Goal: Information Seeking & Learning: Learn about a topic

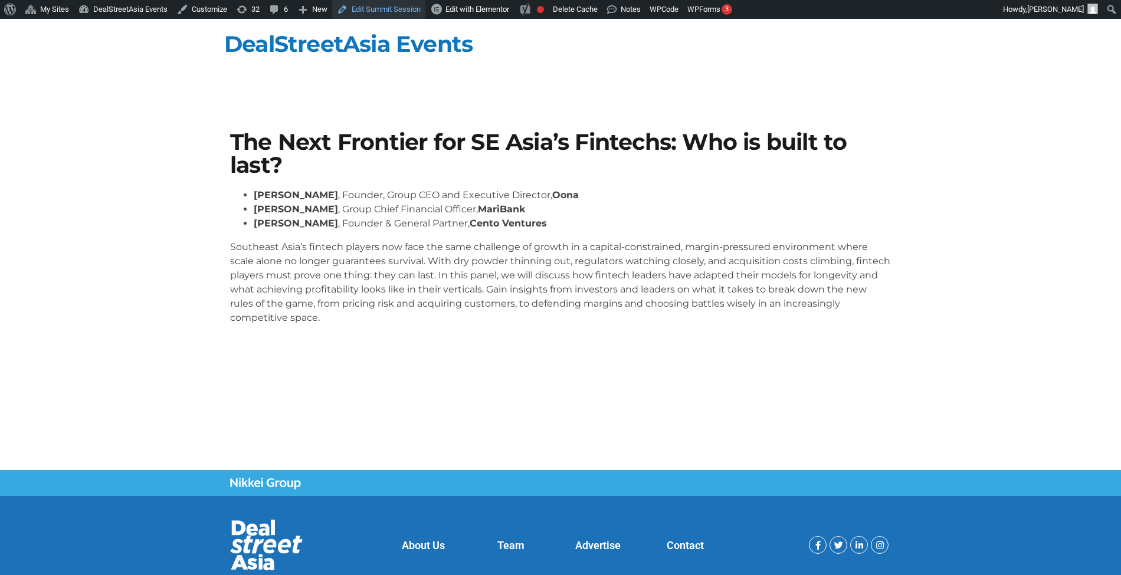
click at [387, 8] on link "Edit Summit Session" at bounding box center [378, 9] width 93 height 19
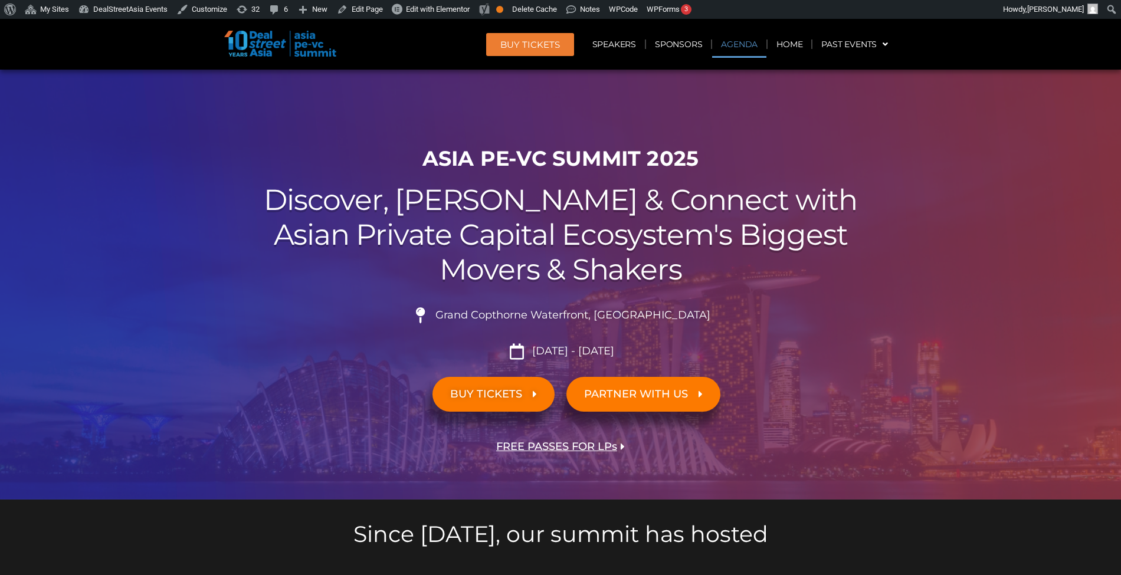
click at [734, 47] on link "Agenda" at bounding box center [739, 44] width 54 height 27
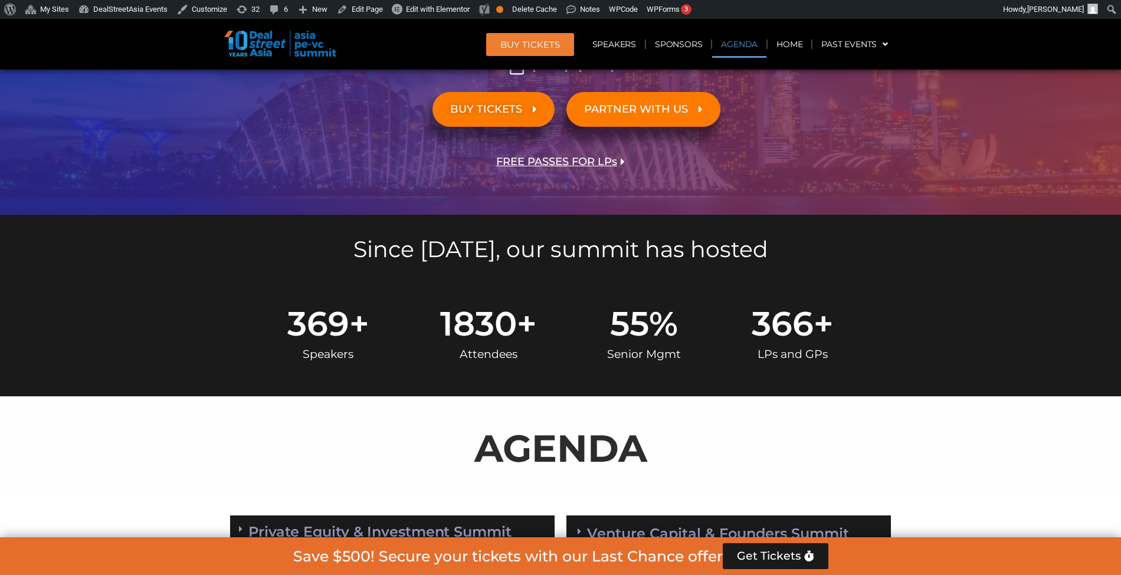
scroll to position [617, 0]
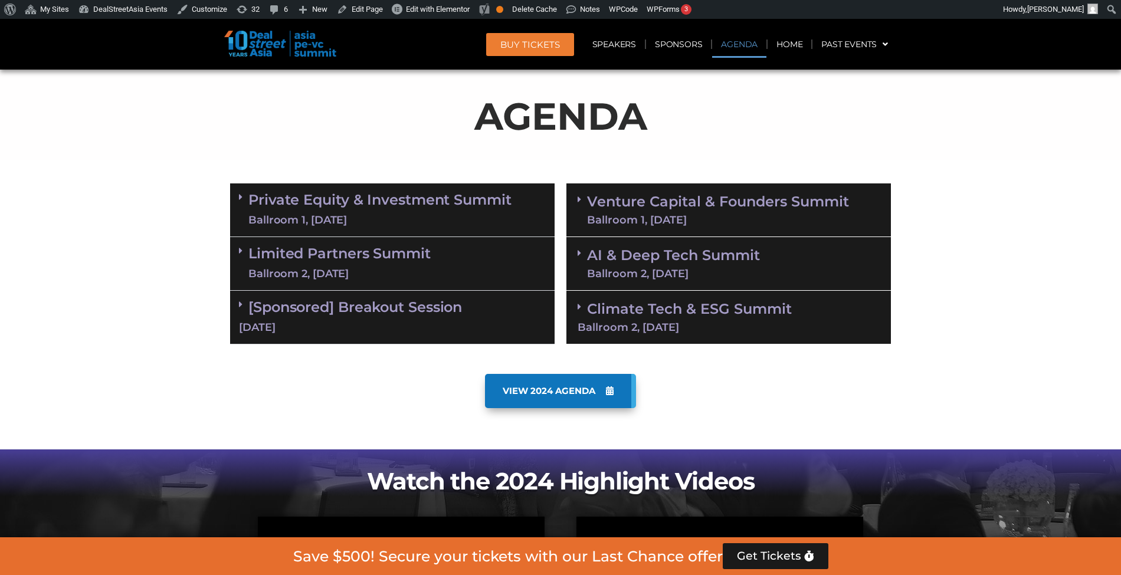
click at [699, 209] on link "Venture Capital & Founders​ Summit Ballroom 1, 11 Sept" at bounding box center [718, 210] width 262 height 31
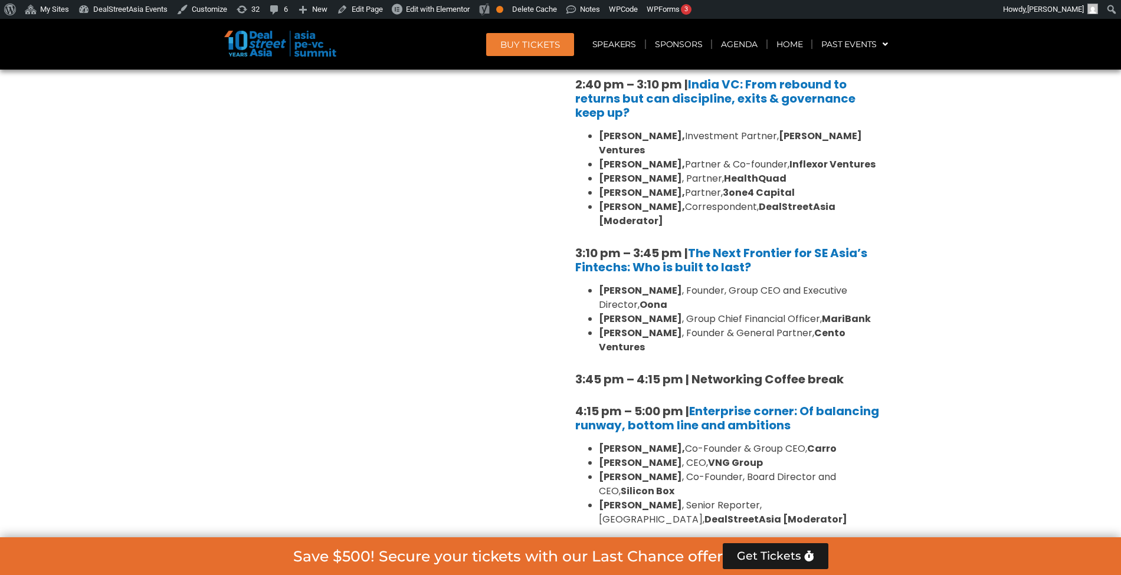
scroll to position [1732, 0]
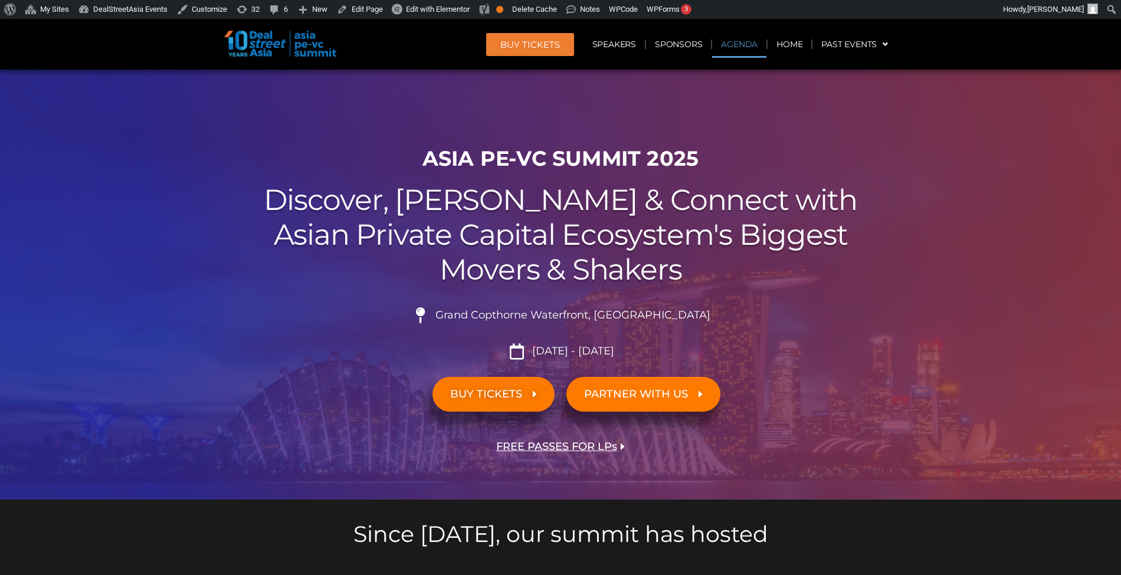
click at [751, 41] on link "Agenda" at bounding box center [739, 44] width 54 height 27
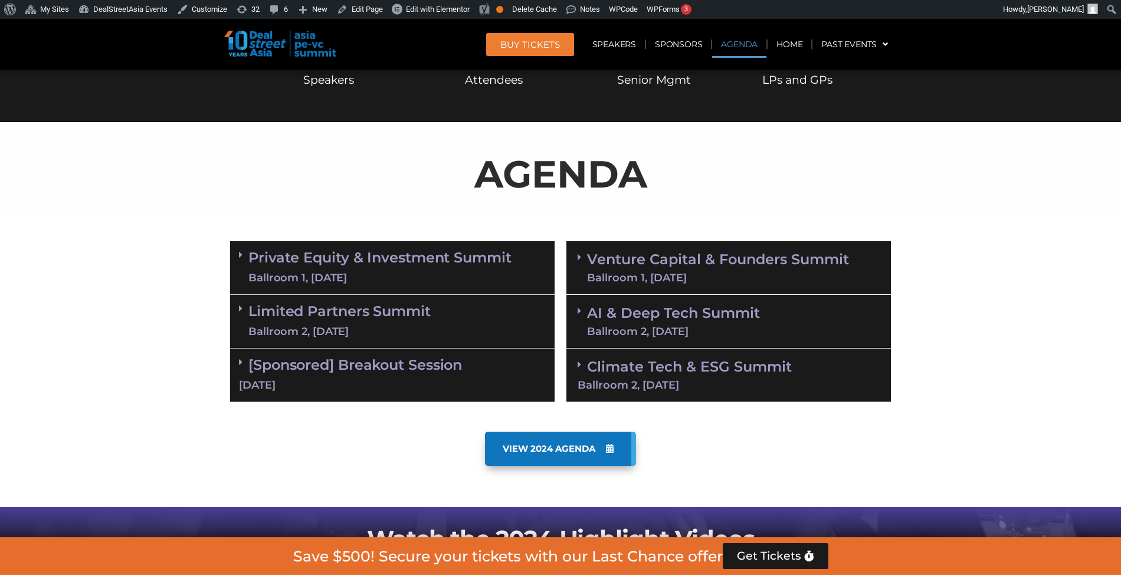
scroll to position [617, 0]
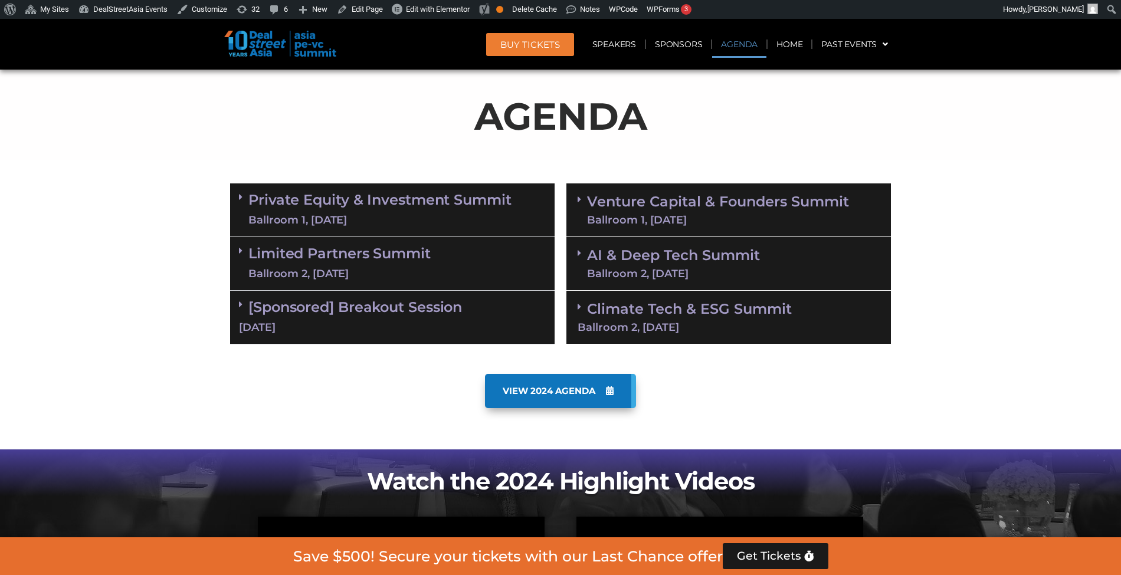
click at [756, 188] on div "Venture Capital & Founders​ Summit Ballroom 1, 11 Sept" at bounding box center [729, 211] width 325 height 54
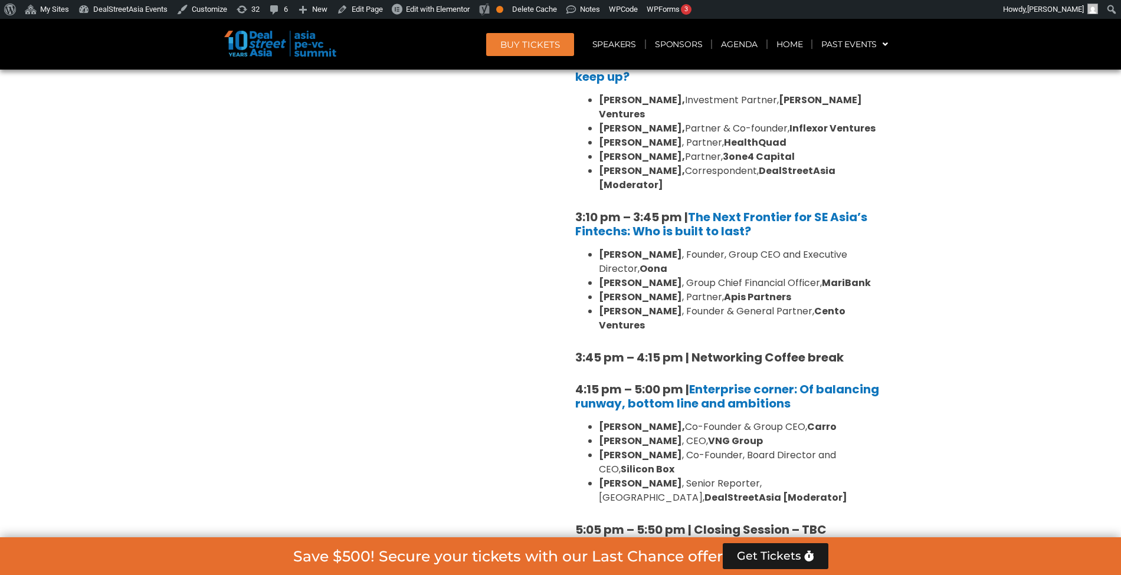
scroll to position [1769, 0]
